Goal: Transaction & Acquisition: Purchase product/service

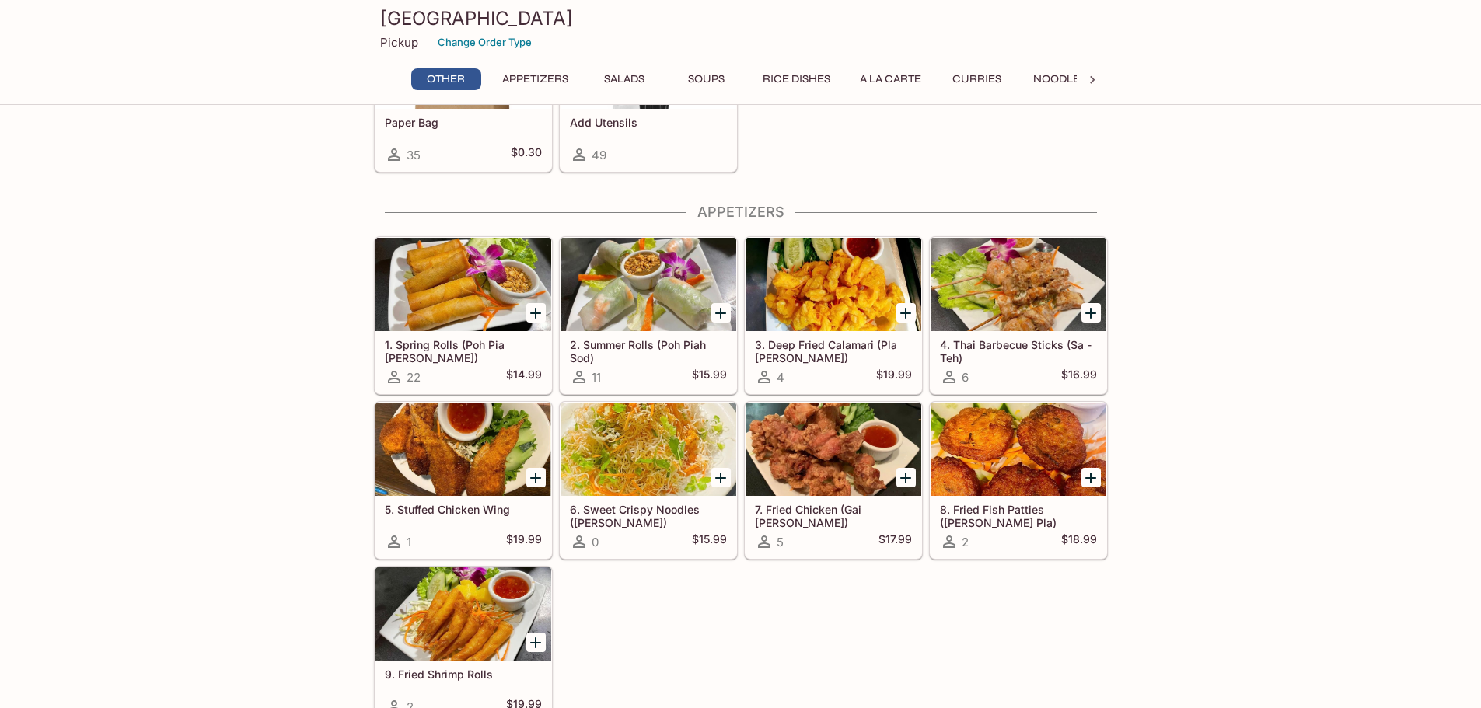
scroll to position [233, 0]
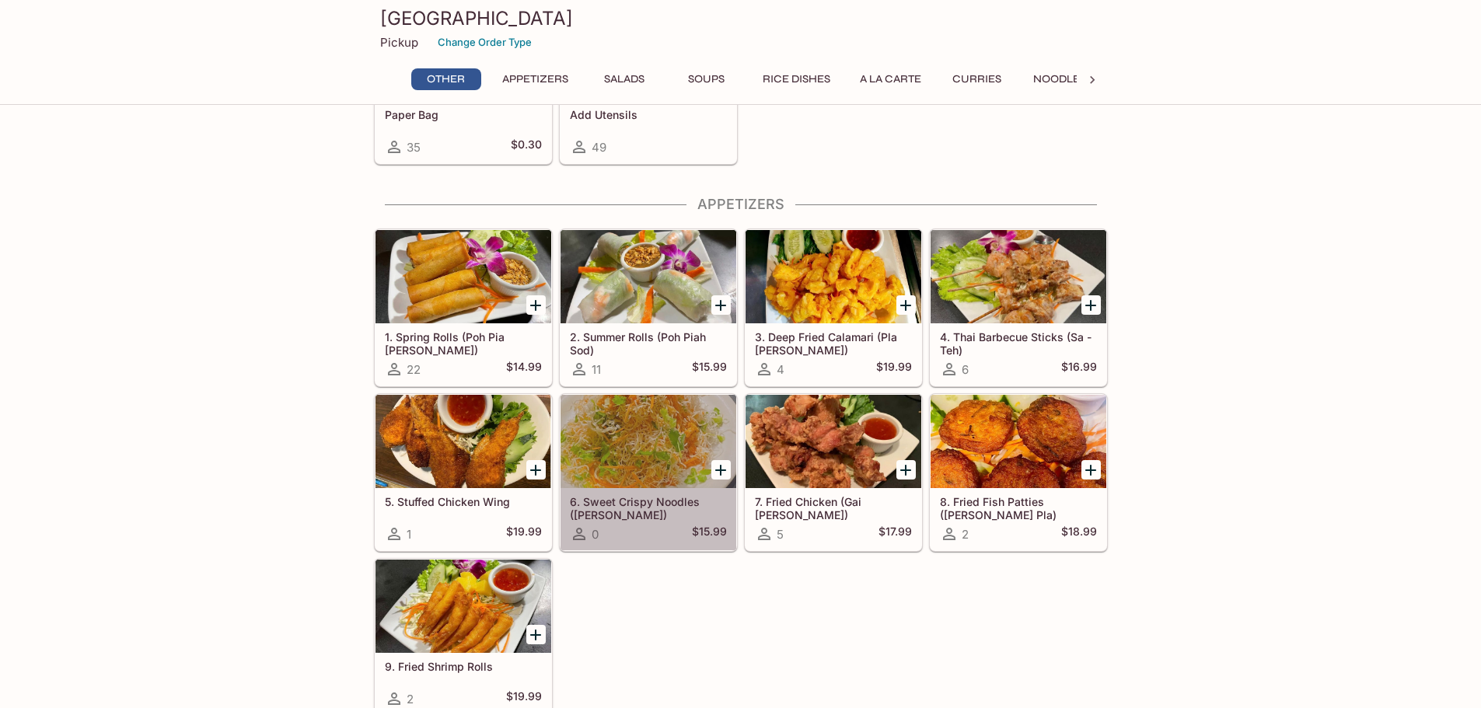
click at [651, 442] on div at bounding box center [648, 441] width 176 height 93
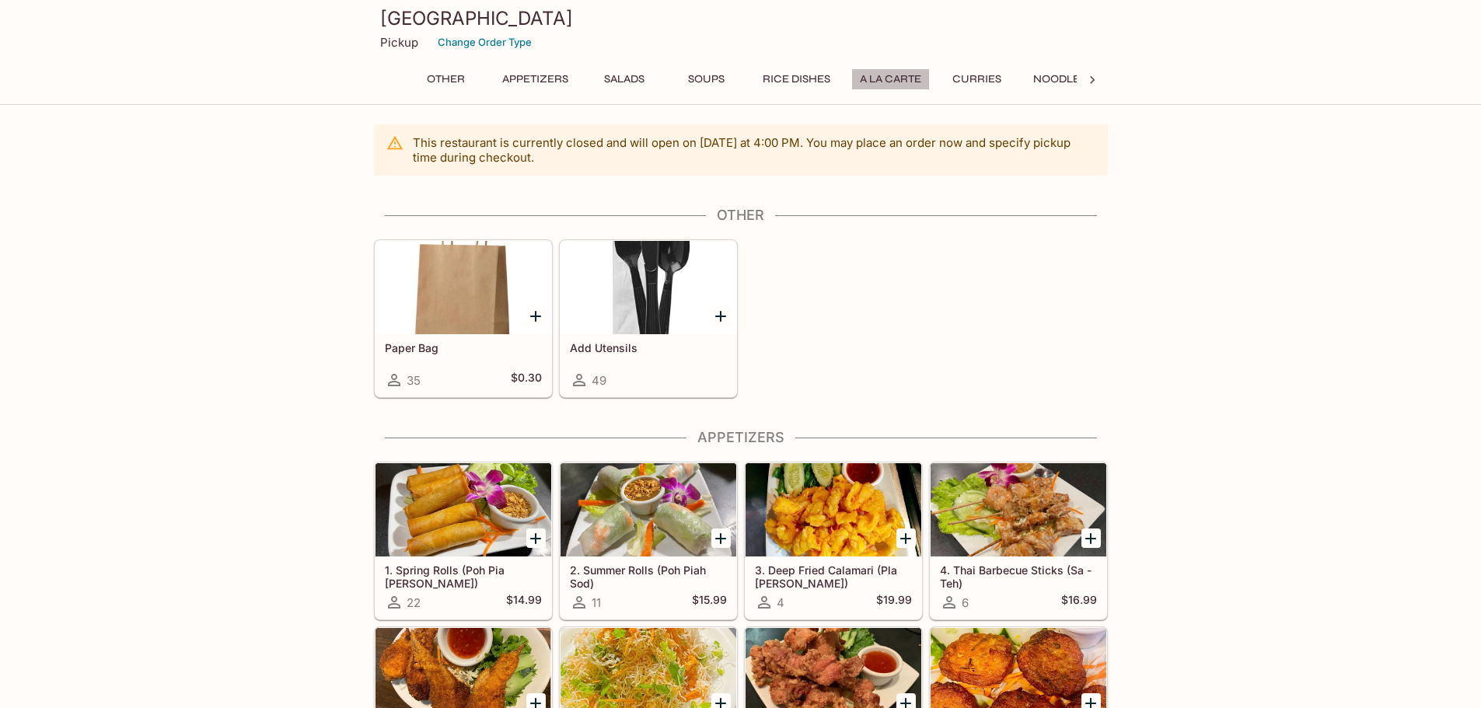
click at [894, 77] on button "A La Carte" at bounding box center [890, 79] width 79 height 22
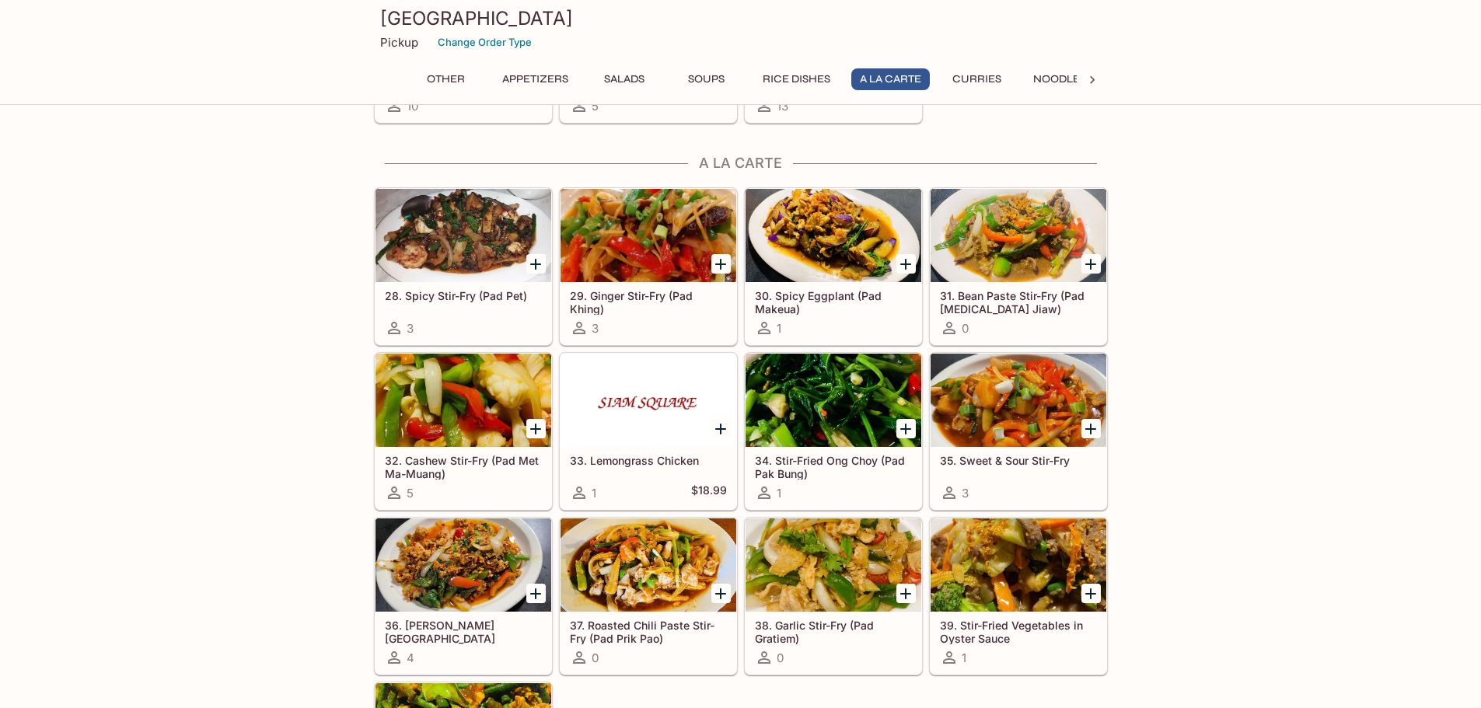
scroll to position [1845, 0]
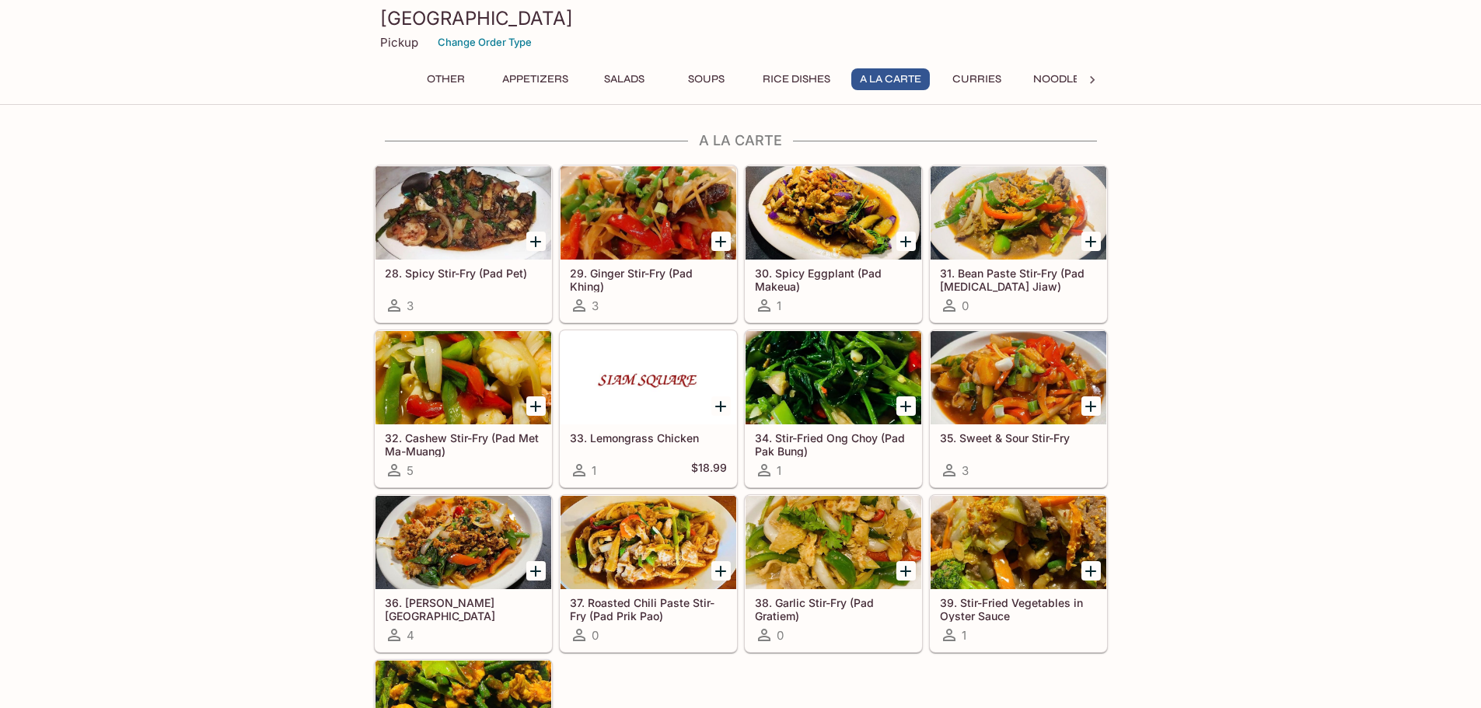
click at [970, 75] on button "Curries" at bounding box center [977, 79] width 70 height 22
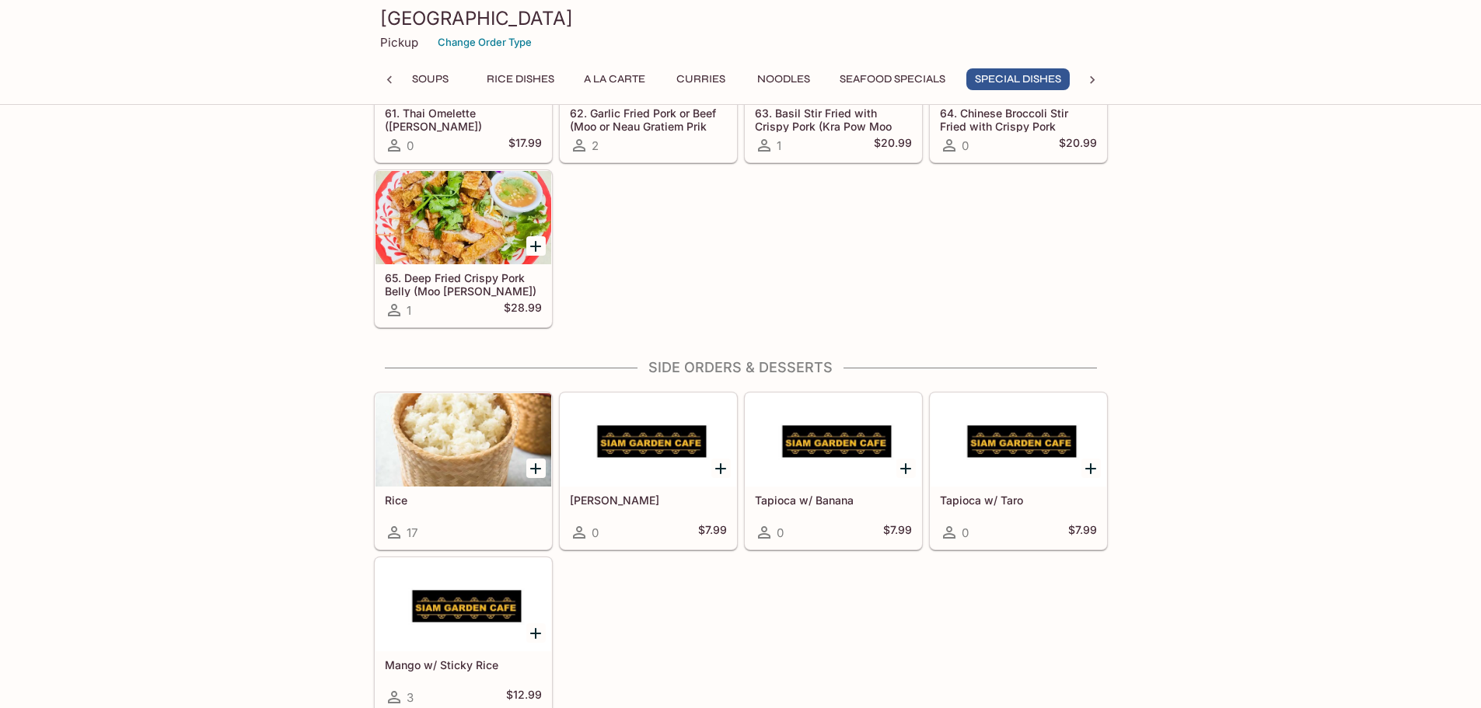
scroll to position [3961, 0]
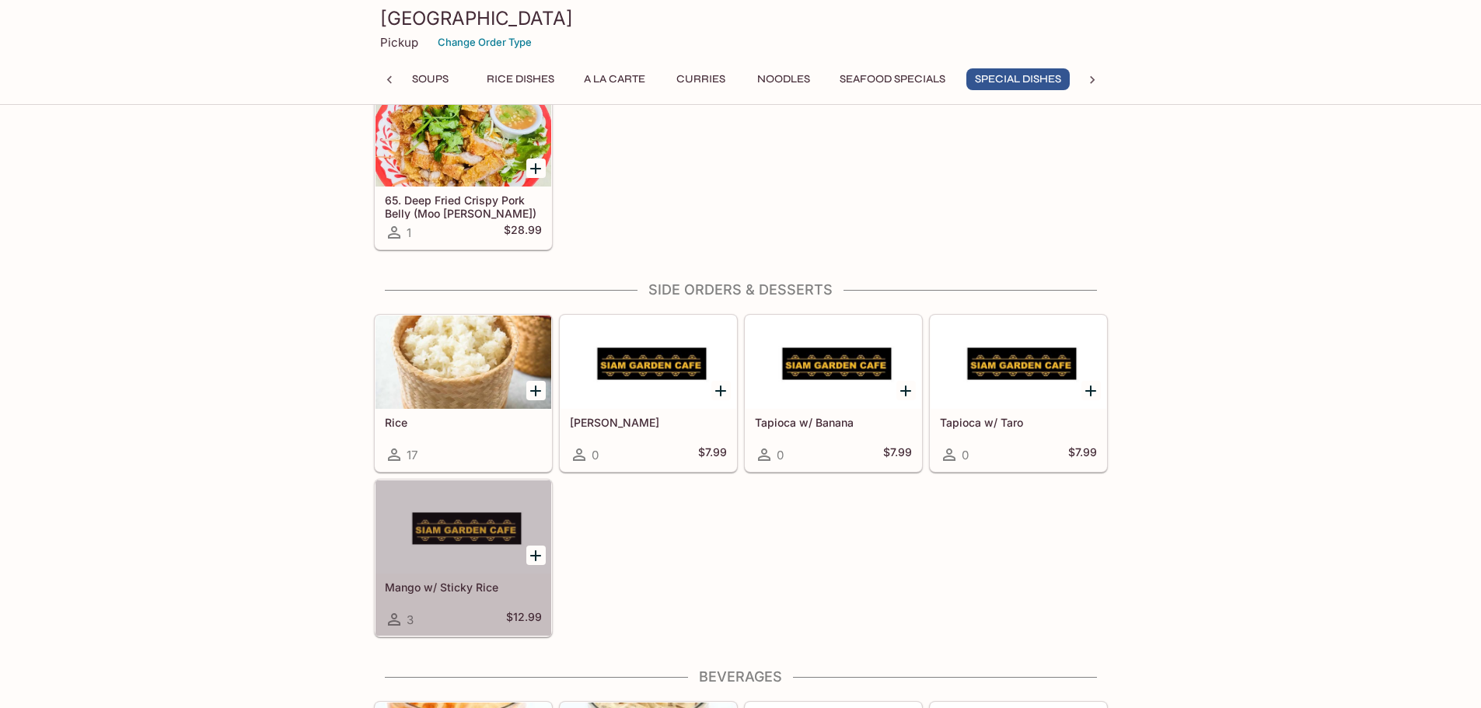
click at [462, 560] on div at bounding box center [463, 526] width 176 height 93
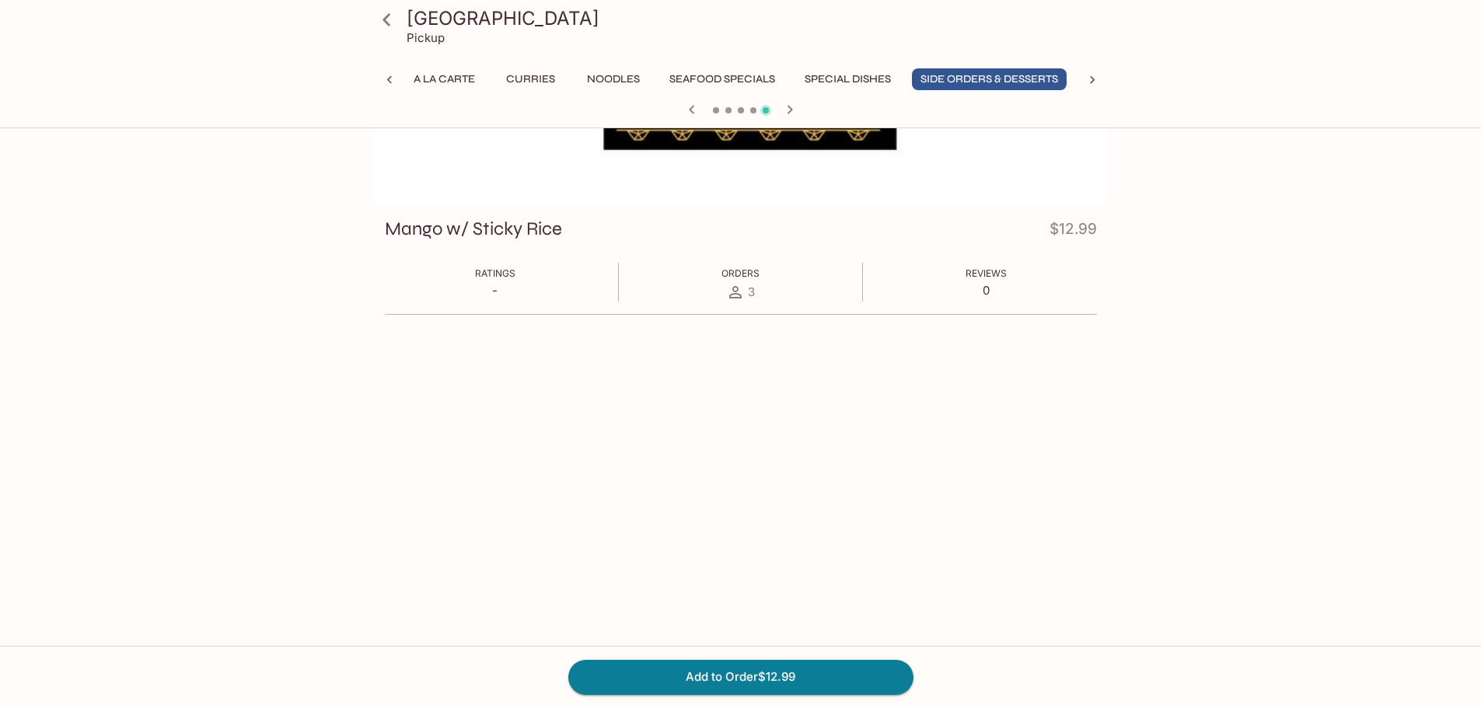
scroll to position [57, 0]
